Goal: Transaction & Acquisition: Purchase product/service

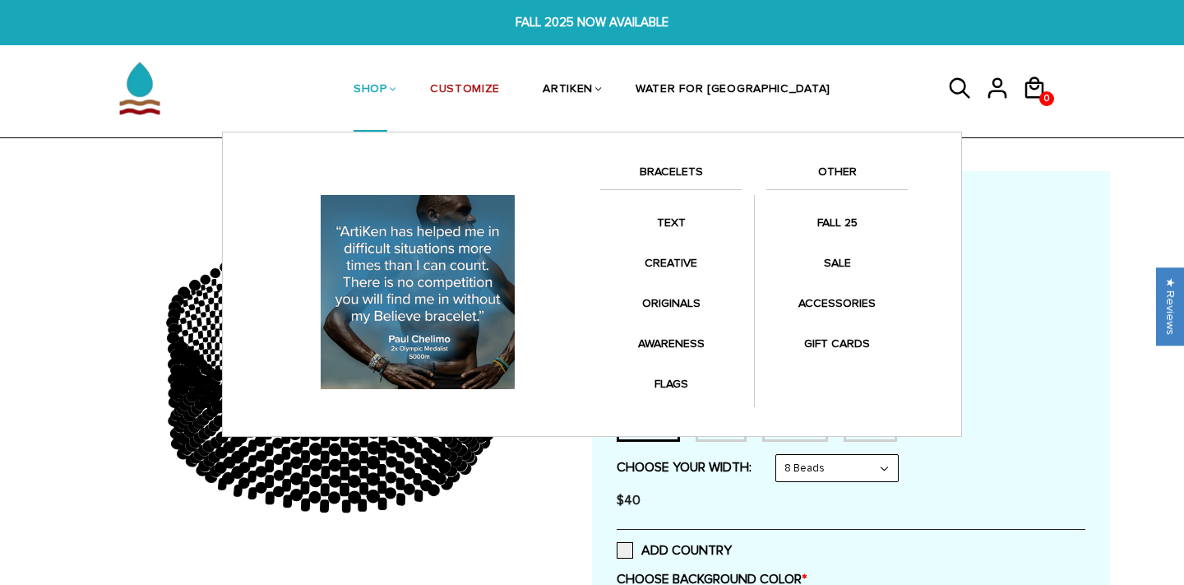
click at [387, 81] on link "SHOP" at bounding box center [371, 90] width 34 height 85
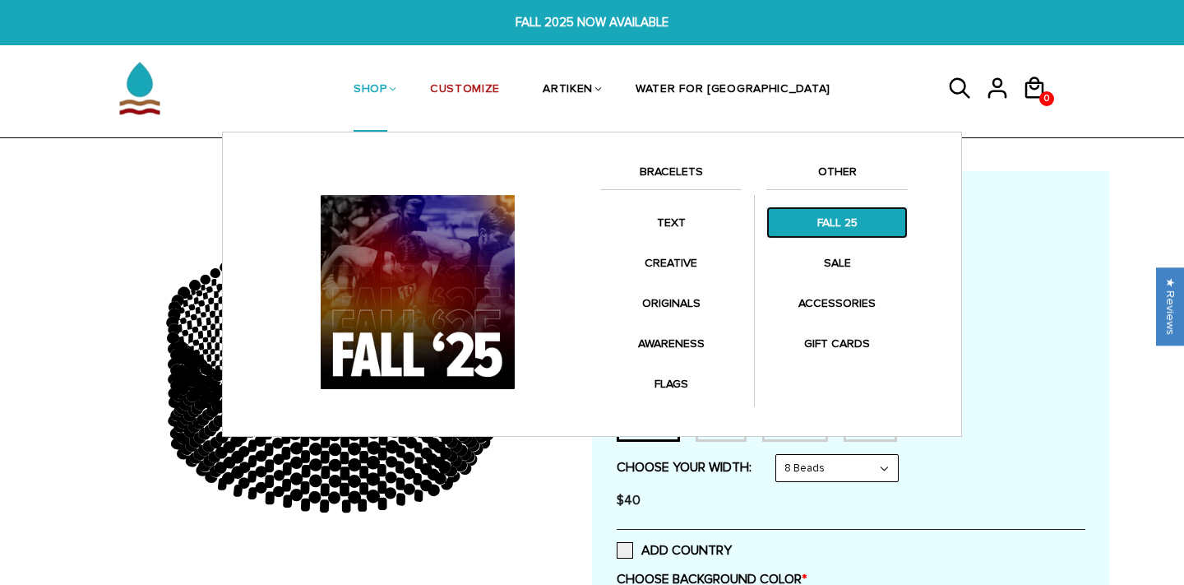
click at [827, 222] on link "FALL 25" at bounding box center [836, 222] width 141 height 32
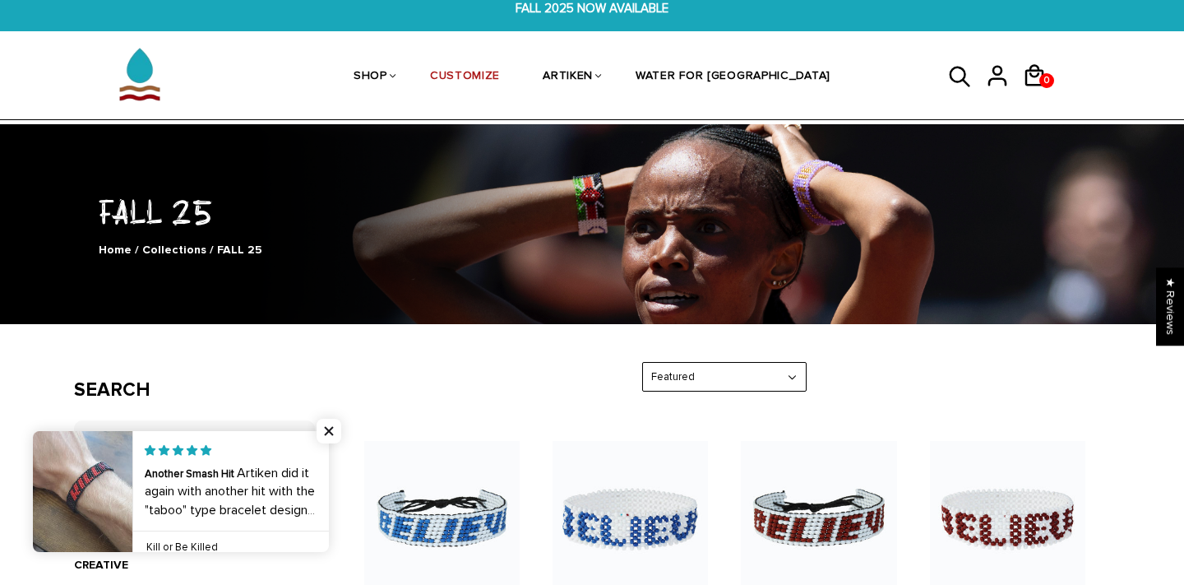
scroll to position [21, 0]
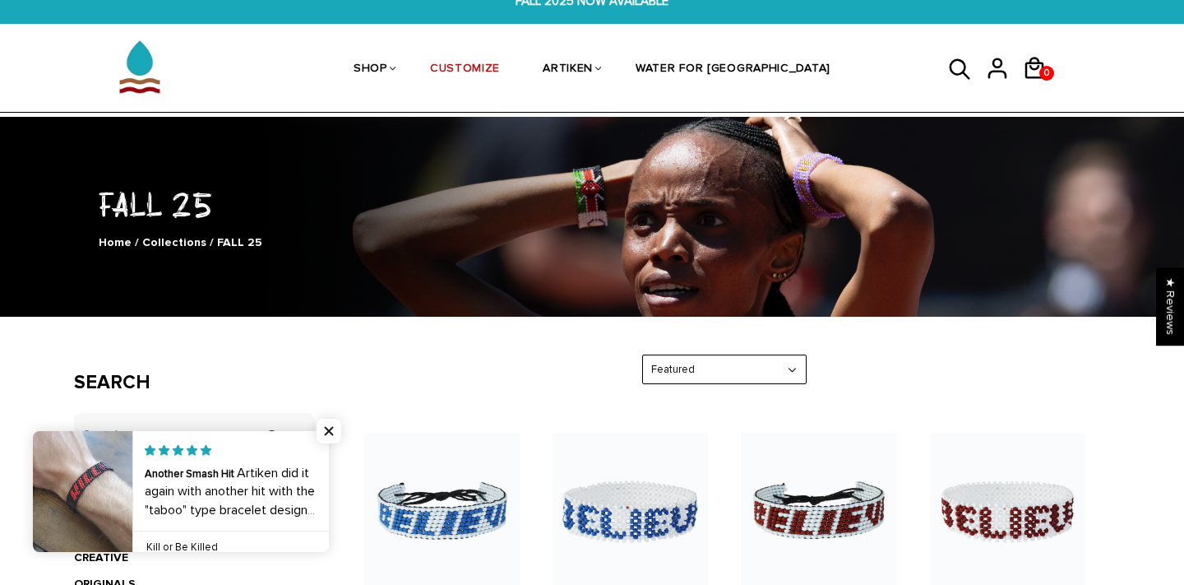
click at [790, 374] on select "Featured Best Selling $ Low to High $ High to Low Z-A A-Z Oldest to Newest Newe…" at bounding box center [724, 369] width 163 height 29
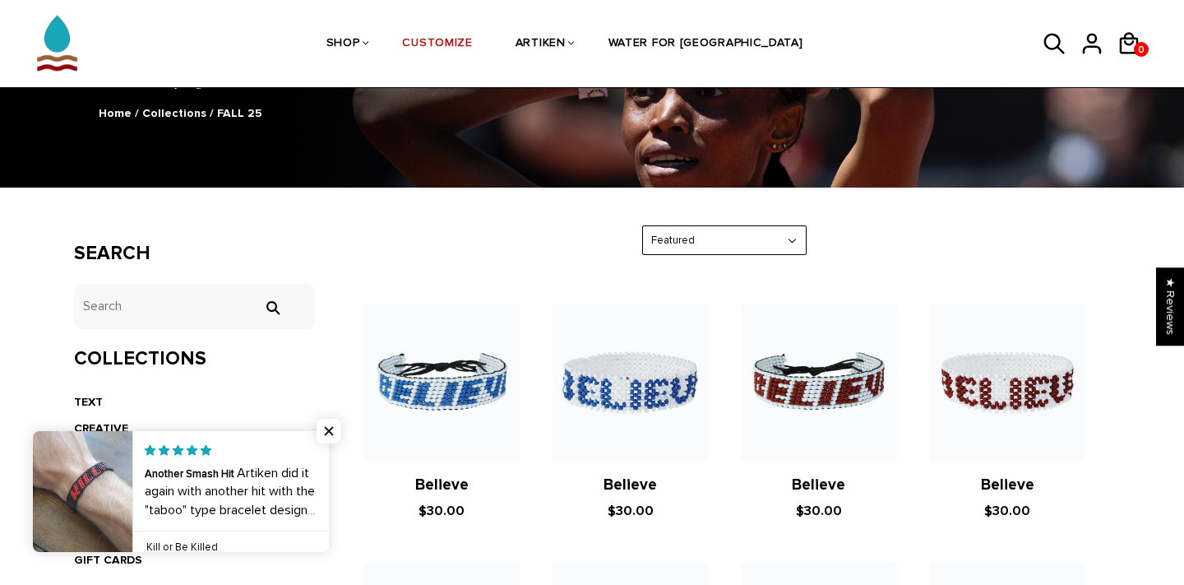
scroll to position [155, 0]
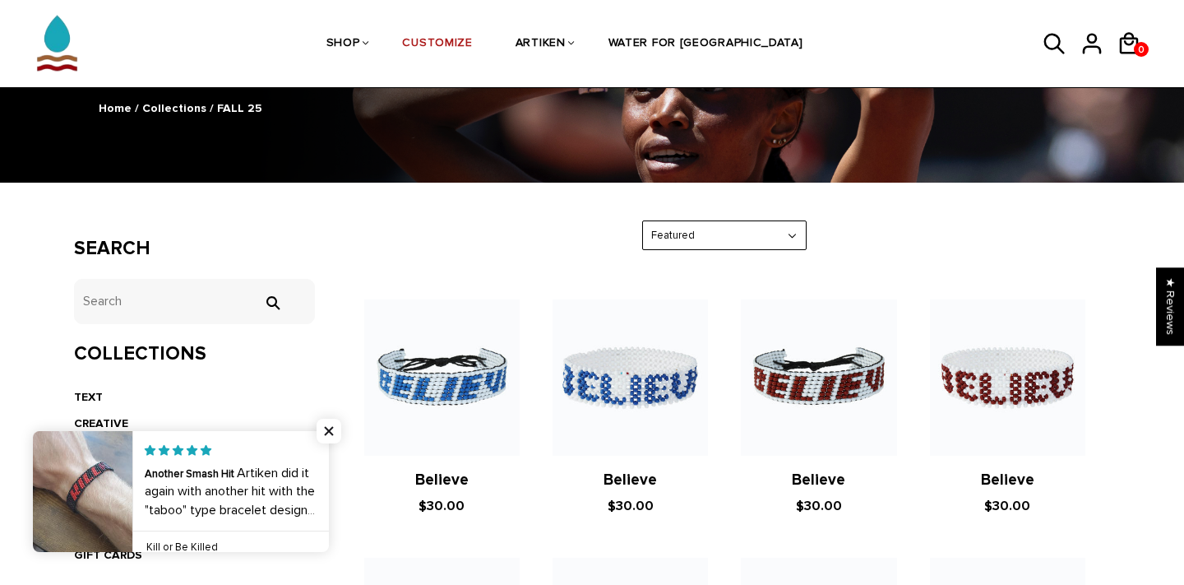
click at [787, 235] on select "Featured Best Selling $ Low to High $ High to Low Z-A A-Z Oldest to Newest Newe…" at bounding box center [724, 235] width 163 height 29
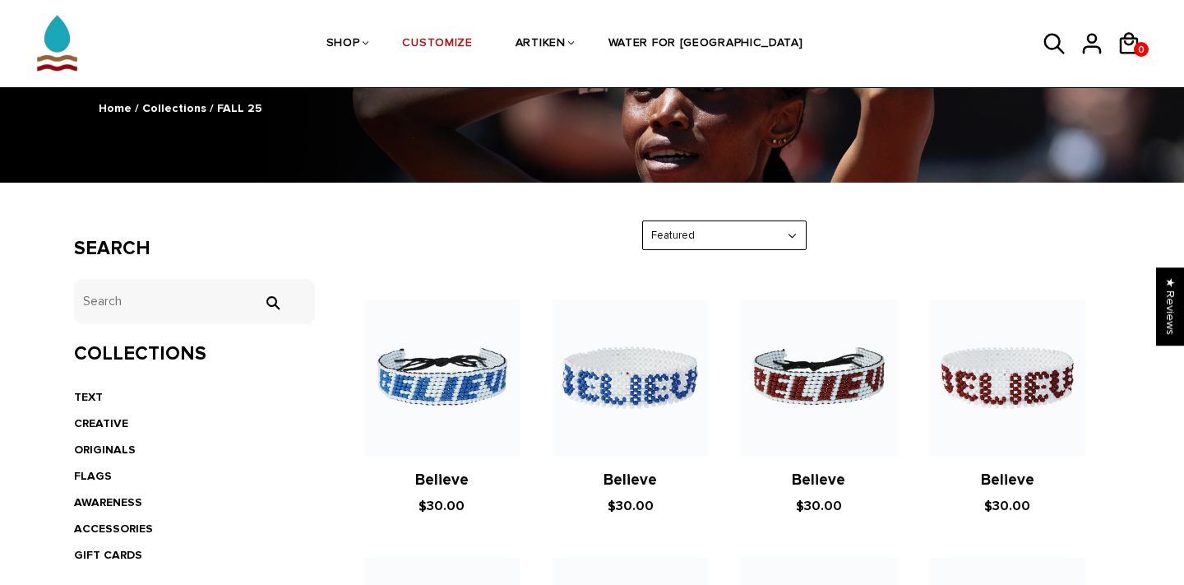
select select "price-ascending"
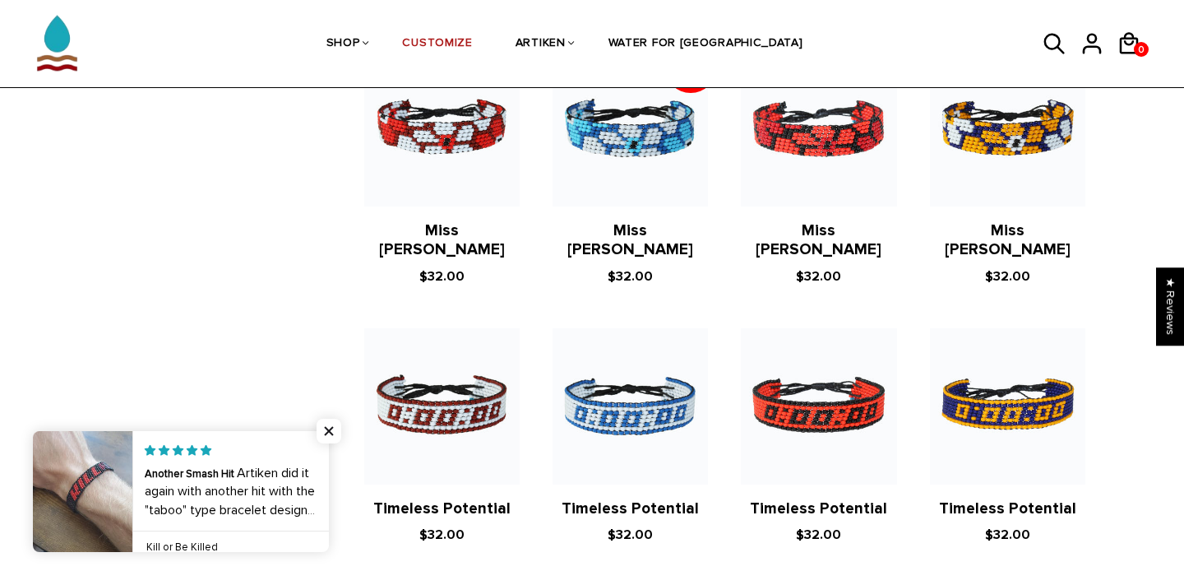
scroll to position [2472, 0]
